Goal: Task Accomplishment & Management: Manage account settings

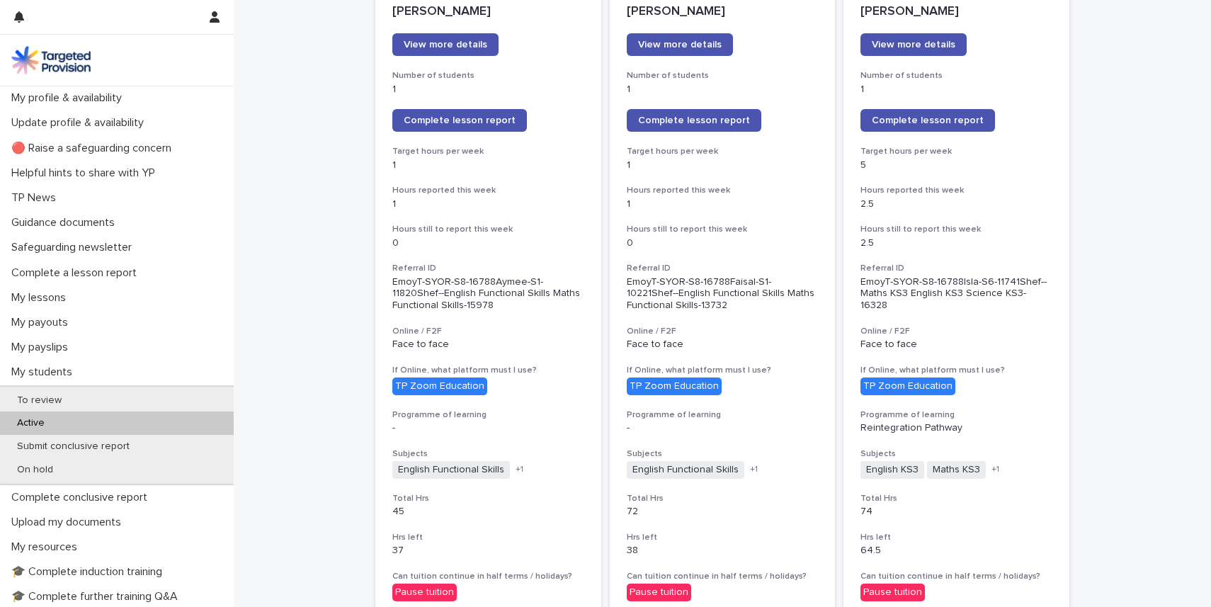
scroll to position [227, 0]
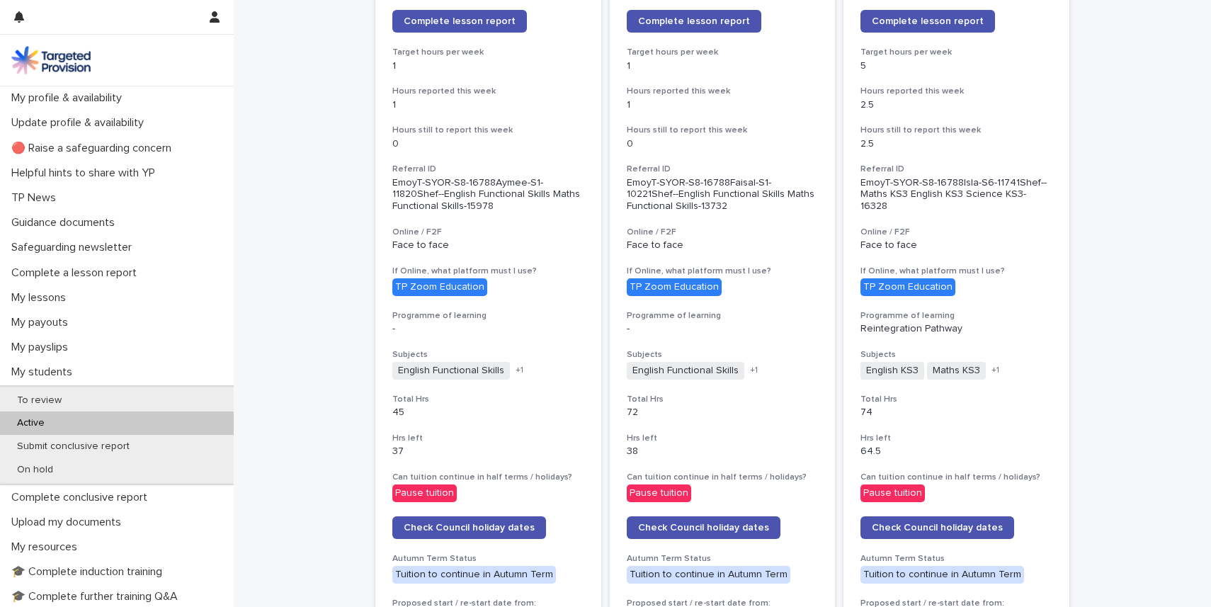
scroll to position [312, 0]
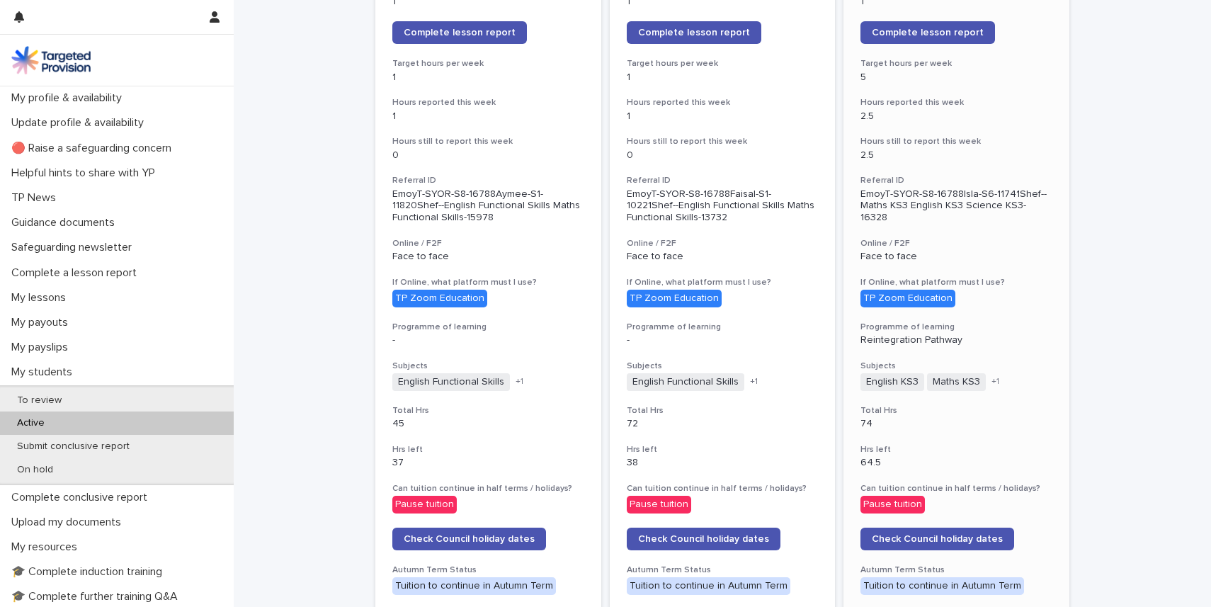
click at [996, 376] on div "+ 1" at bounding box center [1020, 382] width 64 height 12
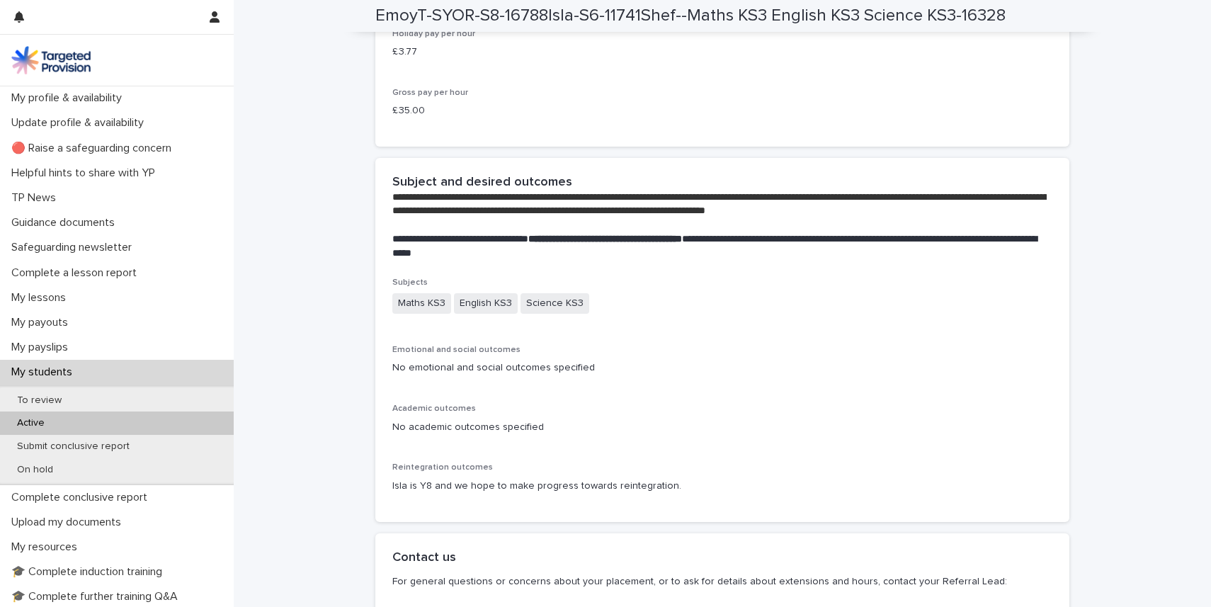
scroll to position [2917, 0]
click at [663, 417] on div "No academic outcomes specified" at bounding box center [722, 425] width 660 height 18
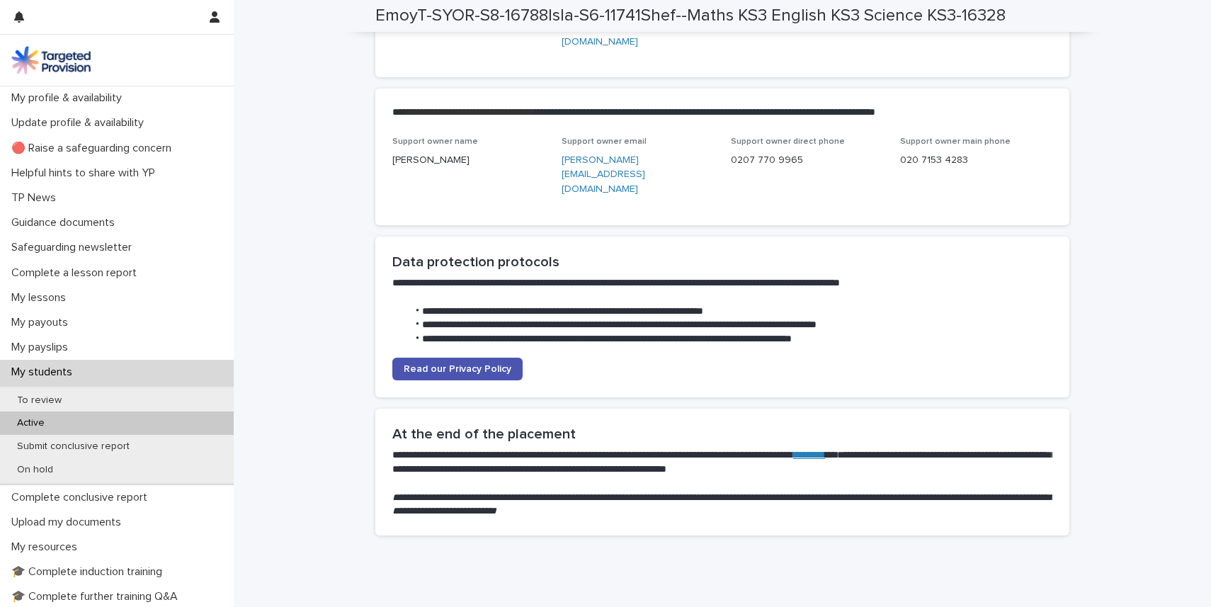
scroll to position [3536, 0]
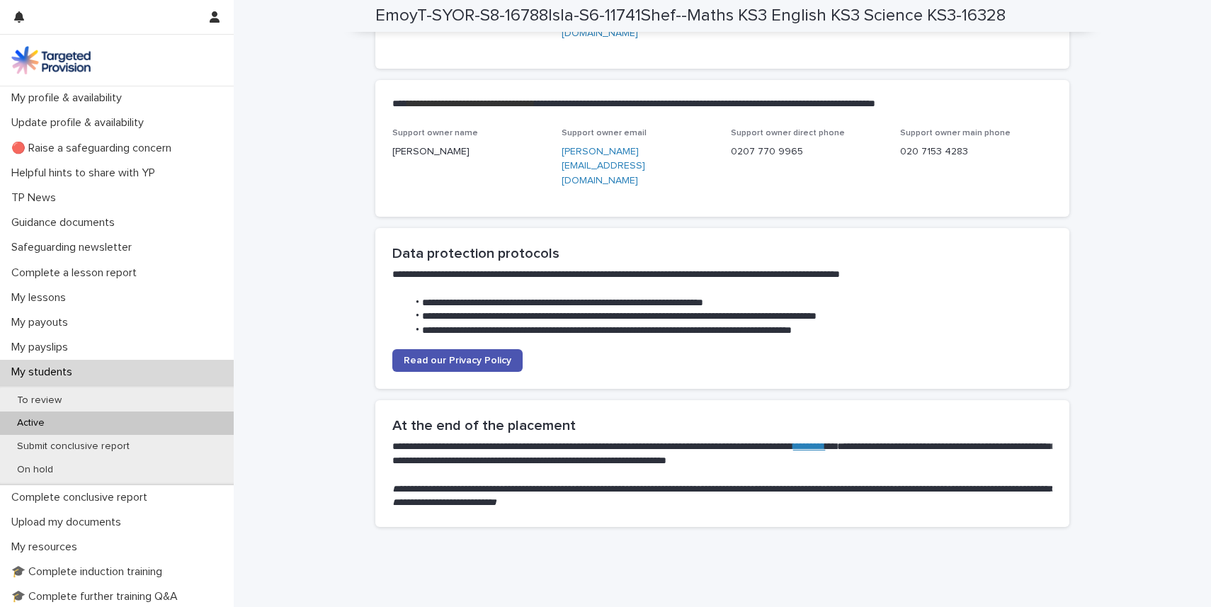
click at [51, 367] on p "My students" at bounding box center [45, 371] width 78 height 13
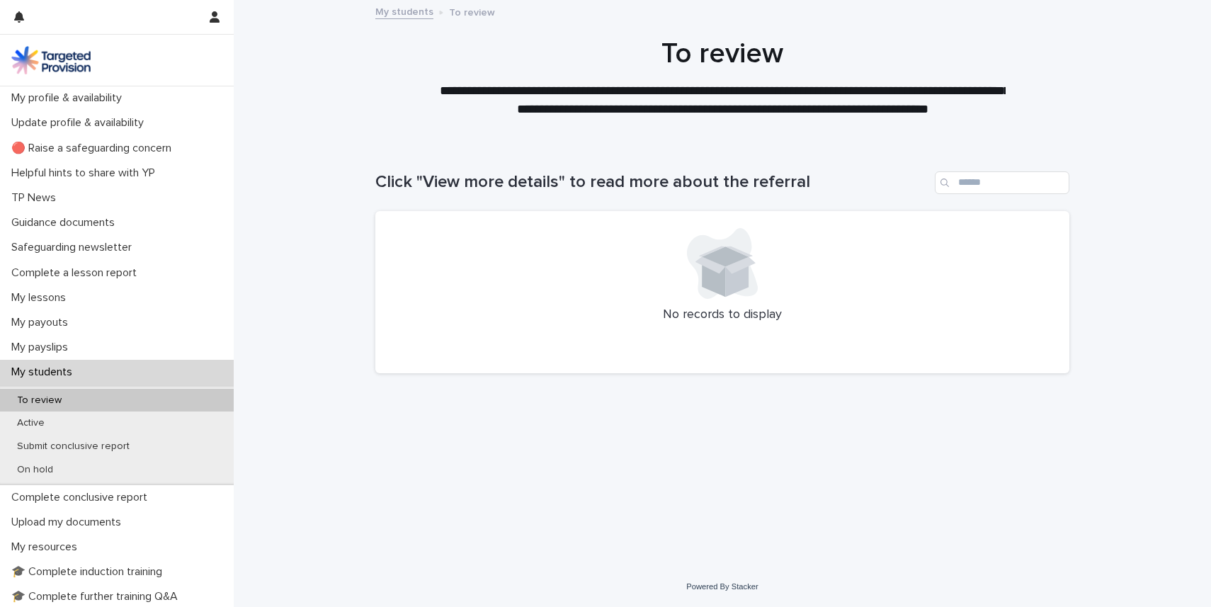
click at [65, 47] on img at bounding box center [50, 60] width 79 height 28
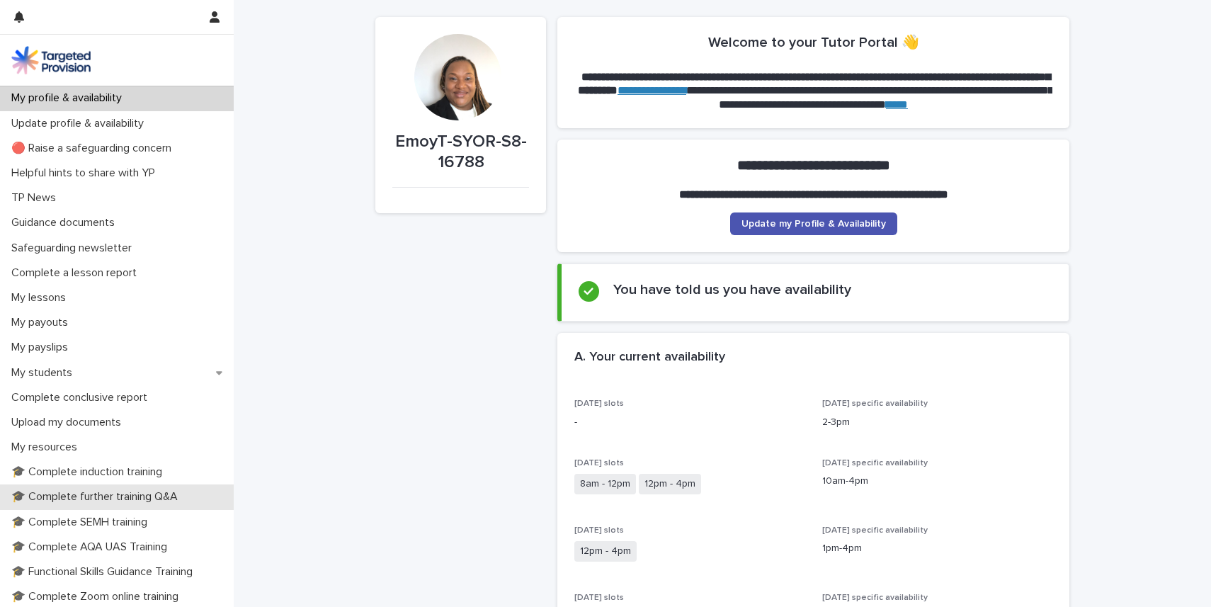
scroll to position [57, 0]
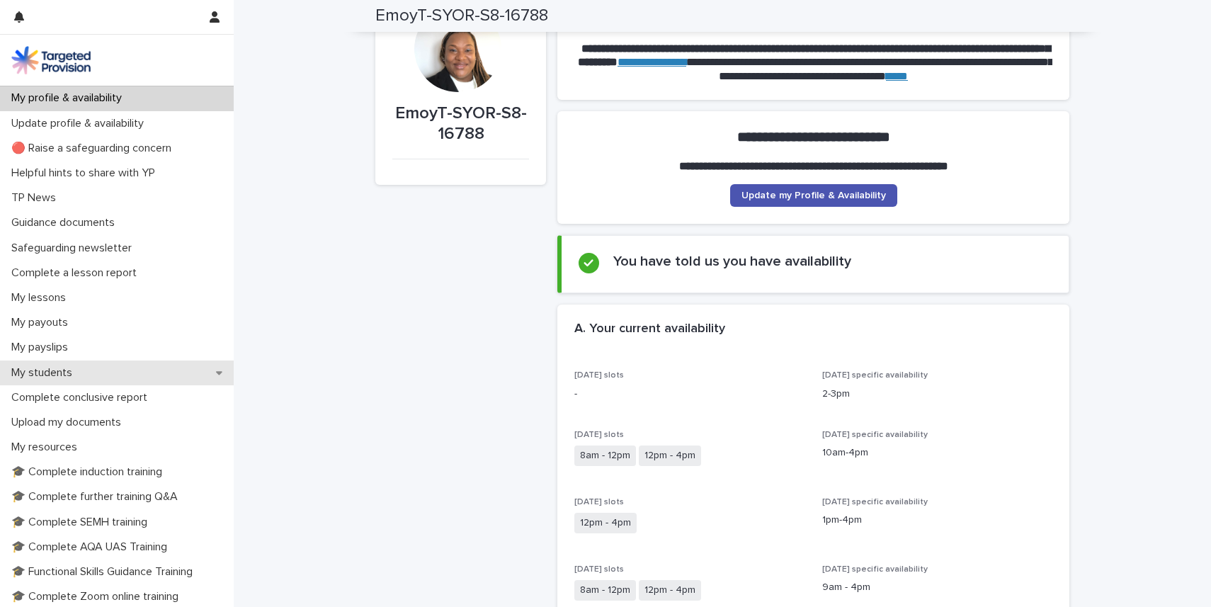
click at [217, 370] on icon at bounding box center [219, 372] width 6 height 10
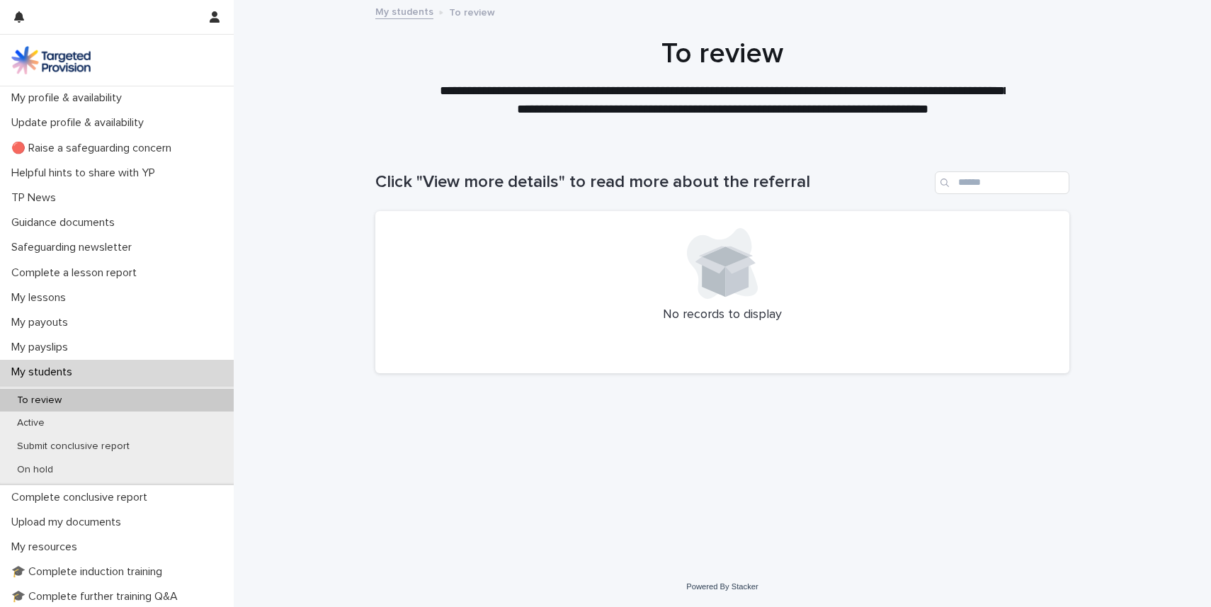
click at [329, 463] on div "Loading... Saving… Loading... Saving… Click "View more details" to read more ab…" at bounding box center [722, 354] width 977 height 423
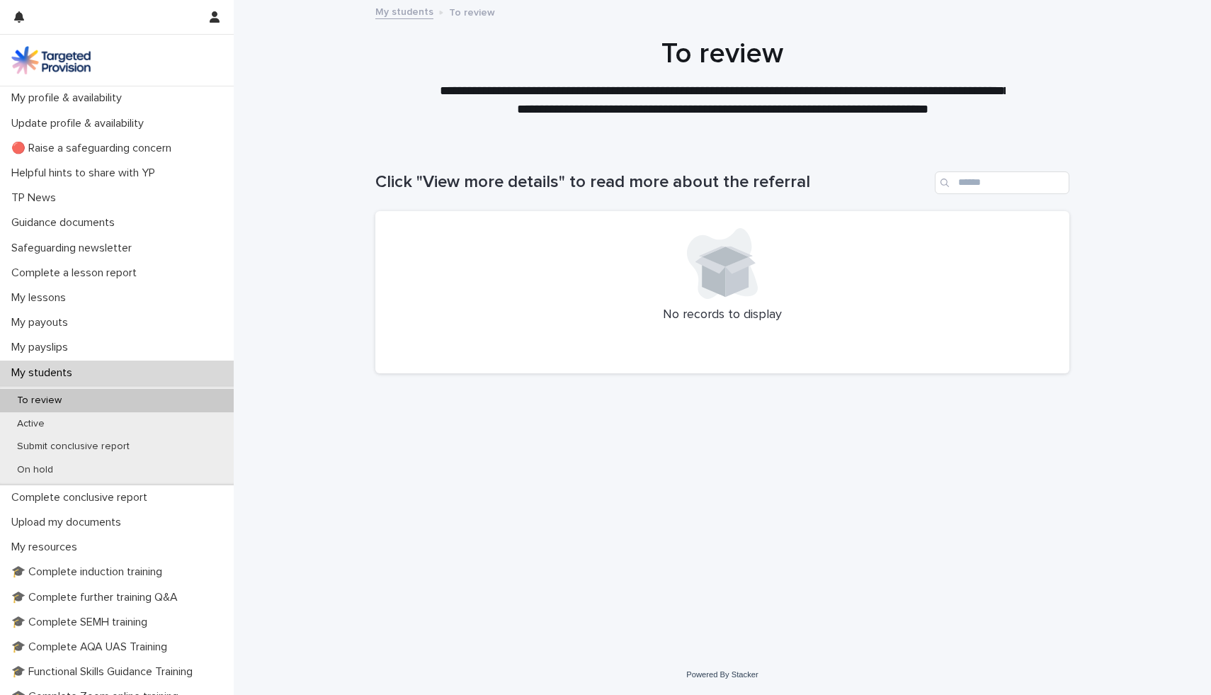
click at [274, 572] on div "Loading... Saving… Loading... Saving… Click "View more details" to read more ab…" at bounding box center [722, 398] width 977 height 511
click at [68, 393] on div "To review" at bounding box center [117, 400] width 234 height 23
click at [23, 54] on img at bounding box center [50, 60] width 79 height 28
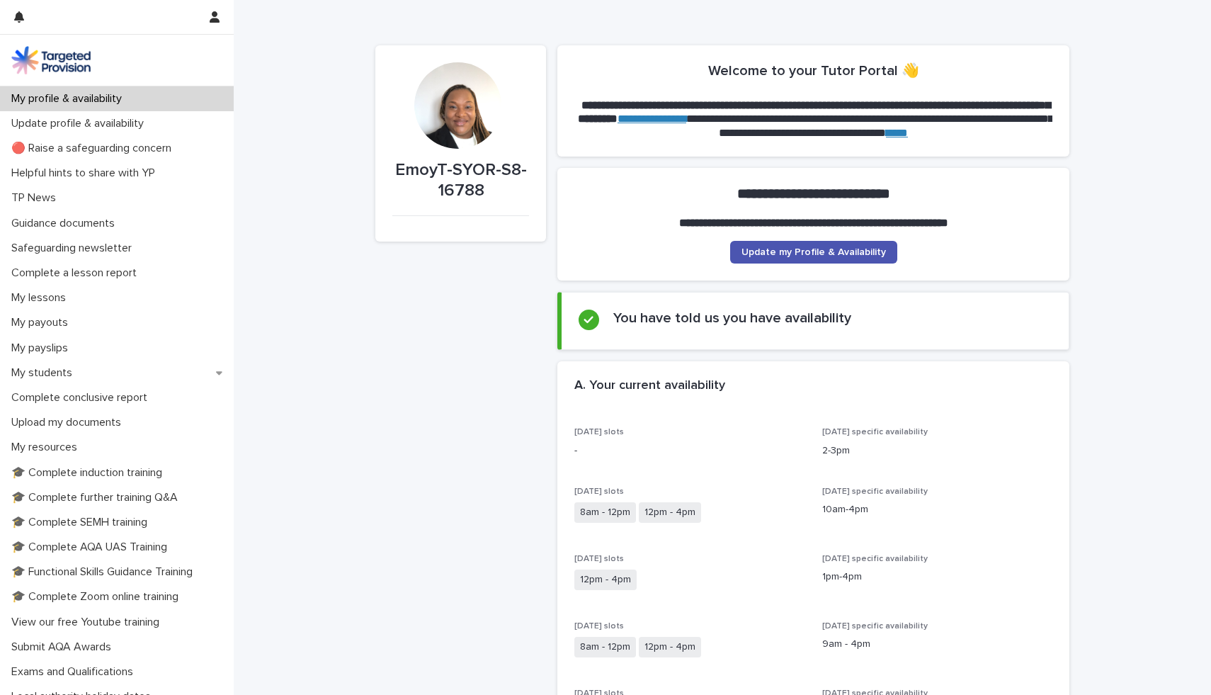
click at [23, 54] on img at bounding box center [50, 60] width 79 height 28
click at [219, 10] on button "button" at bounding box center [214, 17] width 27 height 34
click at [50, 302] on div at bounding box center [605, 347] width 1211 height 695
click at [43, 297] on p "My lessons" at bounding box center [42, 297] width 72 height 13
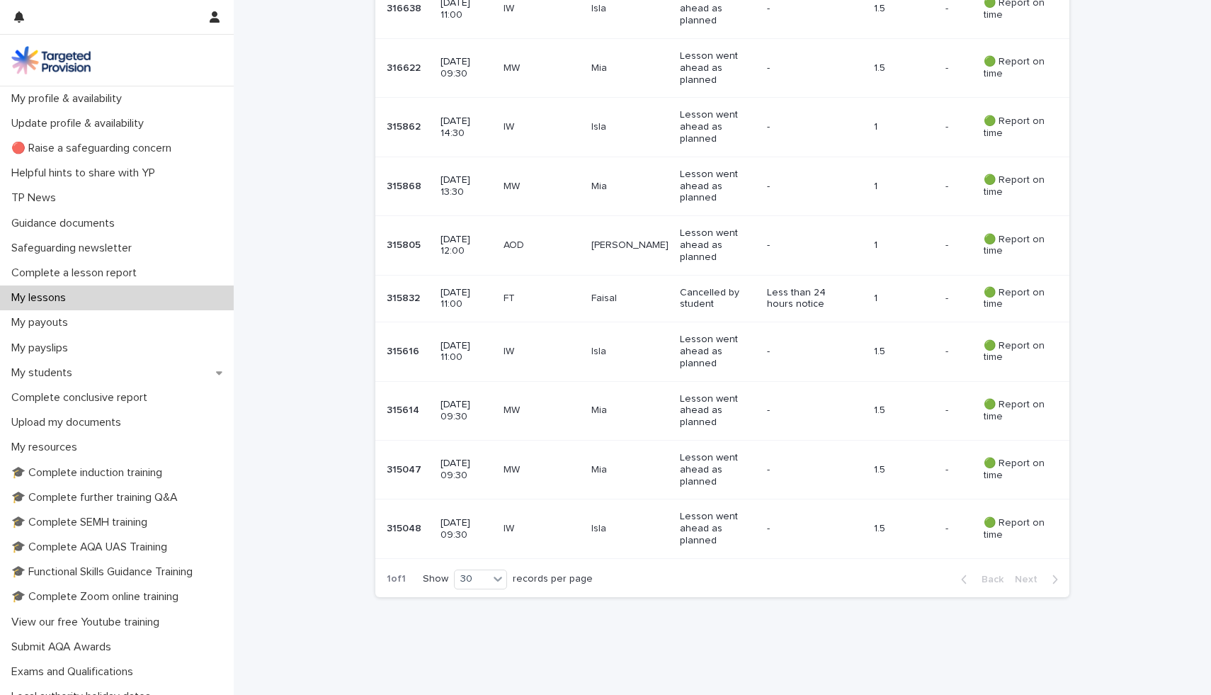
scroll to position [821, 0]
click at [503, 576] on icon at bounding box center [498, 578] width 14 height 14
click at [702, 585] on div "1 of 1 Show 30 records per page Back Next" at bounding box center [722, 578] width 694 height 35
click at [1150, 428] on div "Loading... Saving… Loading... Saving… Click a row to edit lesson details; searc…" at bounding box center [722, 52] width 977 height 1250
click at [1111, 141] on div "Loading... Saving… Loading... Saving… Click a row to edit lesson details; searc…" at bounding box center [722, 52] width 977 height 1250
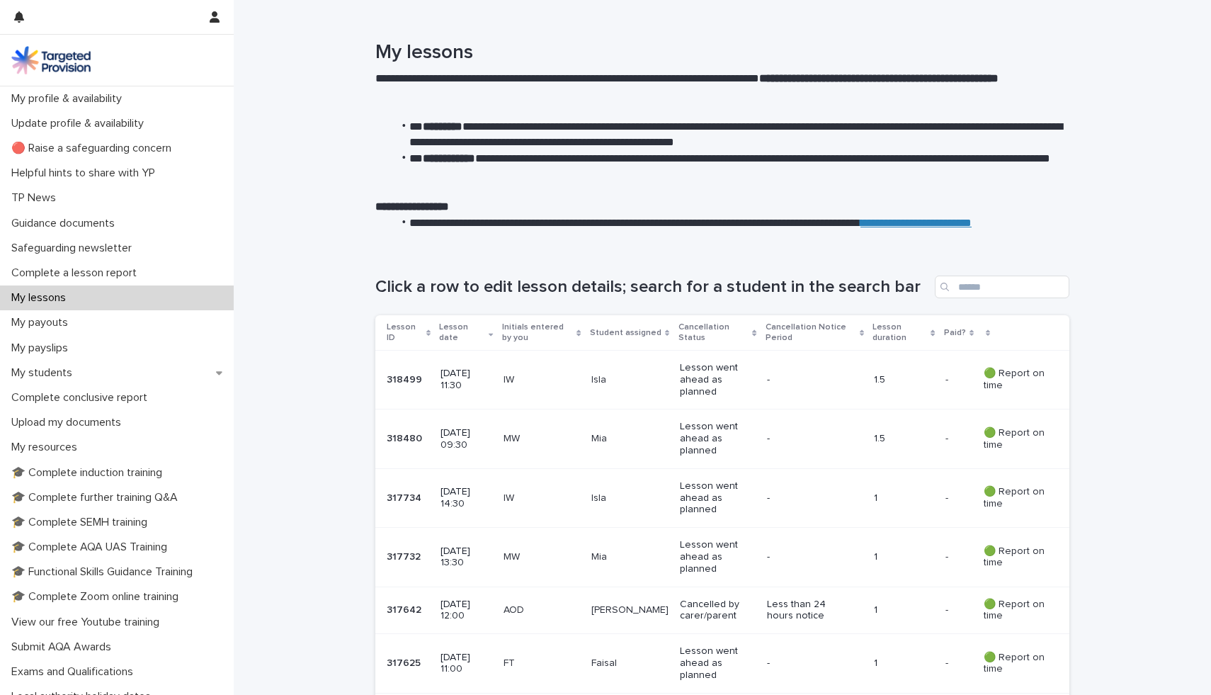
scroll to position [0, 0]
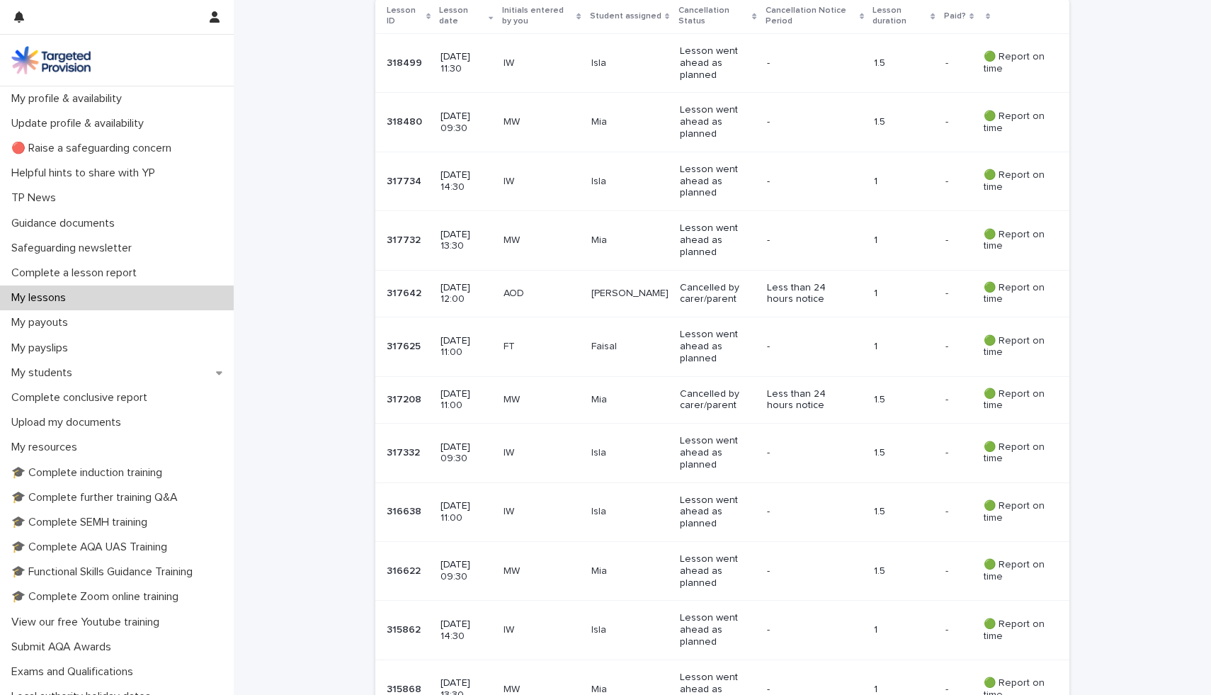
scroll to position [340, 0]
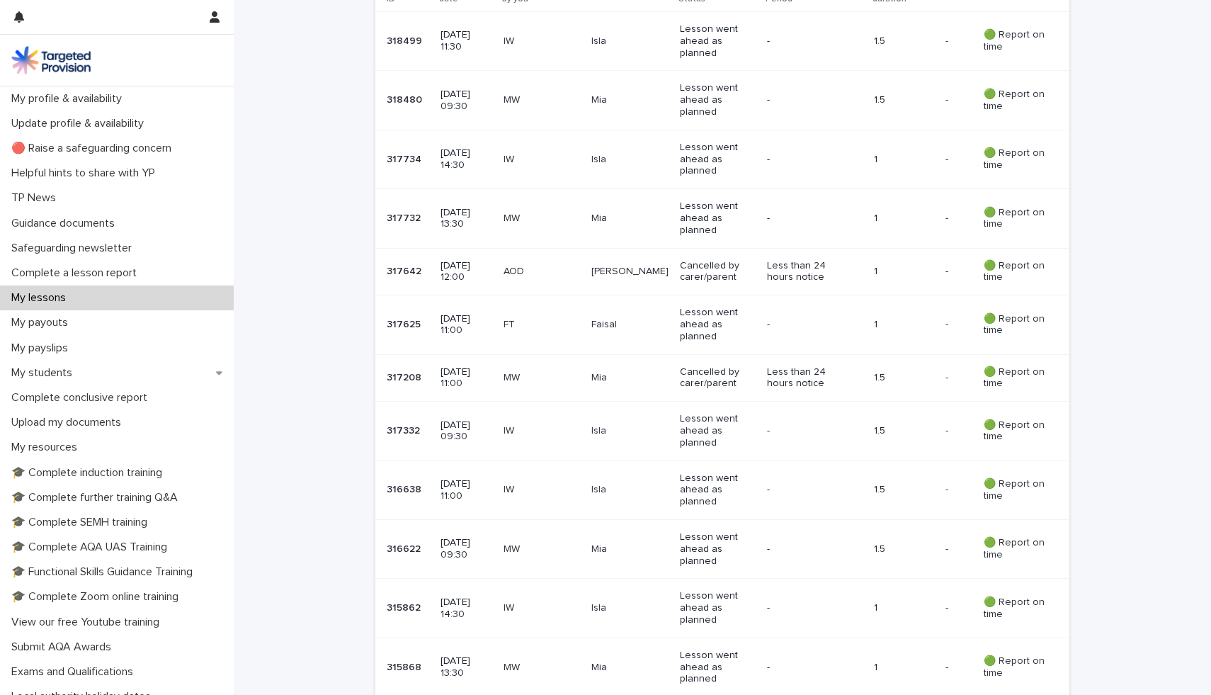
click at [1119, 369] on div "Loading... Saving… Loading... Saving… Click a row to edit lesson details; searc…" at bounding box center [722, 534] width 977 height 1250
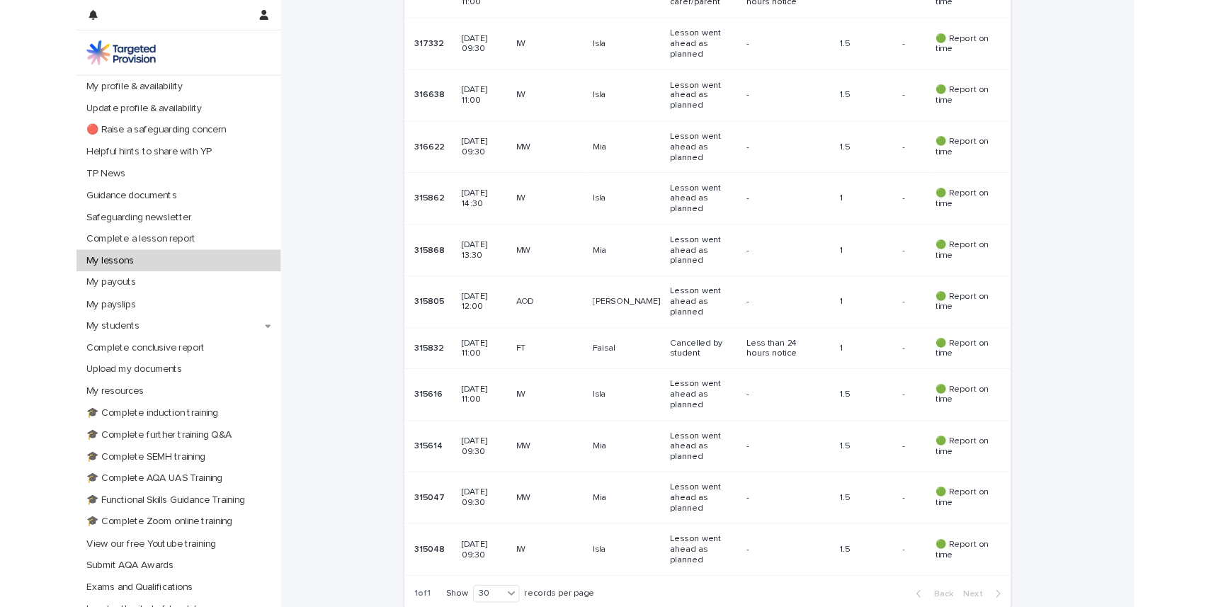
scroll to position [765, 0]
